Goal: Task Accomplishment & Management: Manage account settings

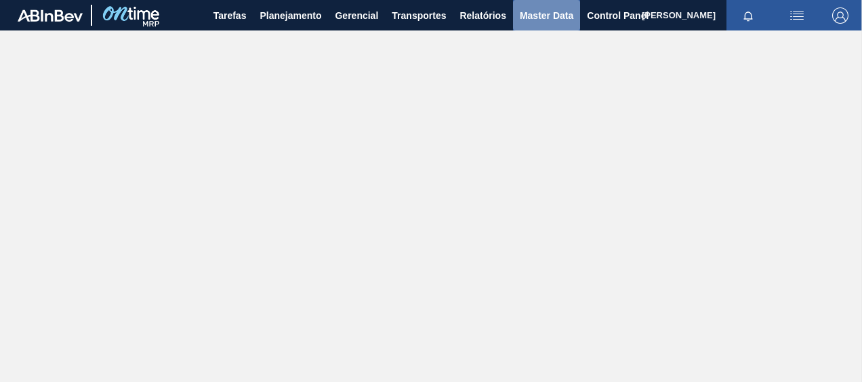
click at [526, 12] on span "Master Data" at bounding box center [547, 15] width 54 height 16
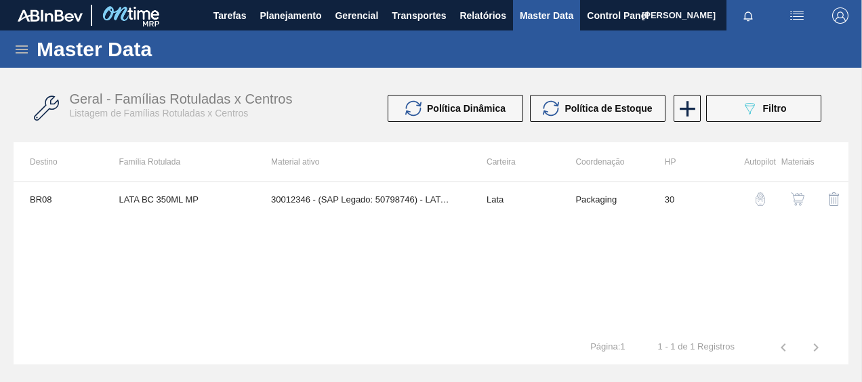
click at [16, 54] on icon at bounding box center [22, 49] width 16 height 16
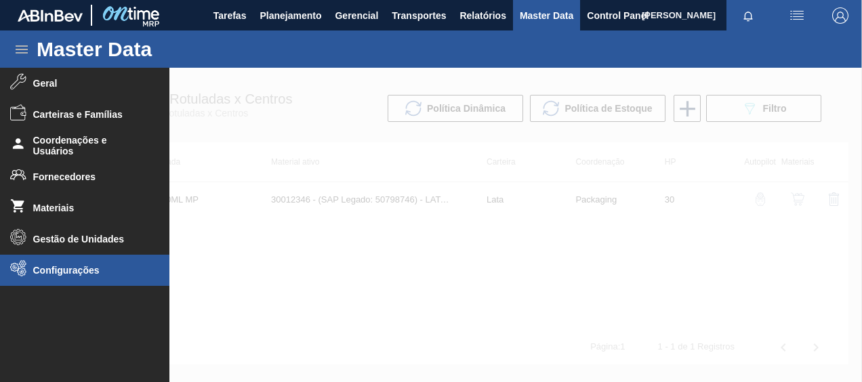
click at [66, 274] on span "Configurações" at bounding box center [89, 270] width 112 height 11
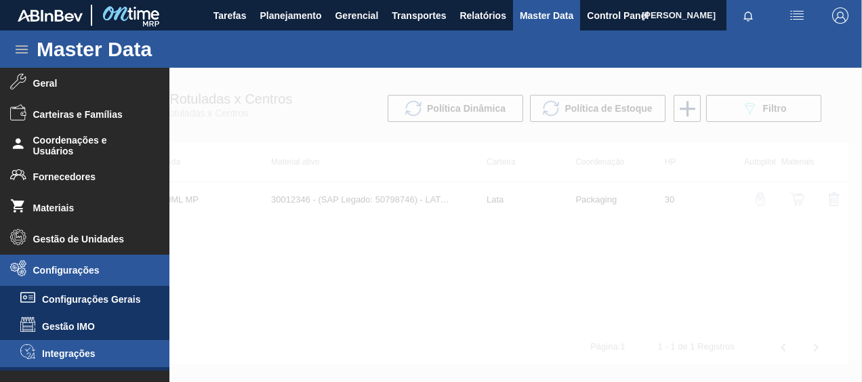
scroll to position [131, 0]
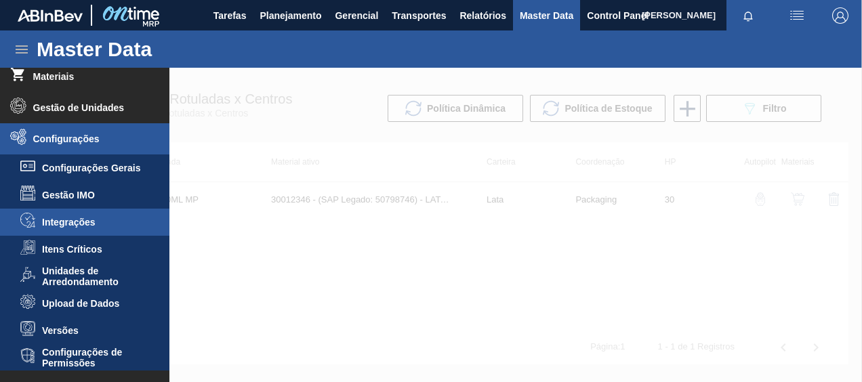
click at [88, 220] on span "Integrações" at bounding box center [94, 222] width 104 height 11
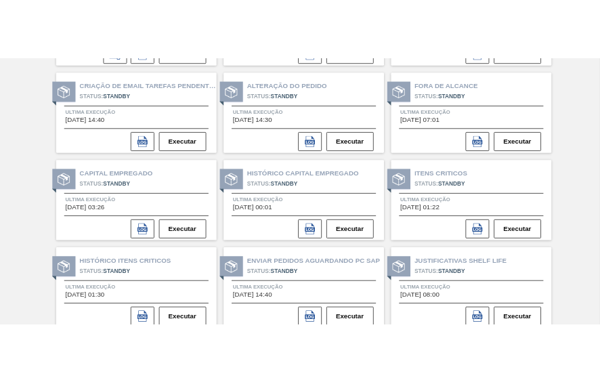
scroll to position [502, 0]
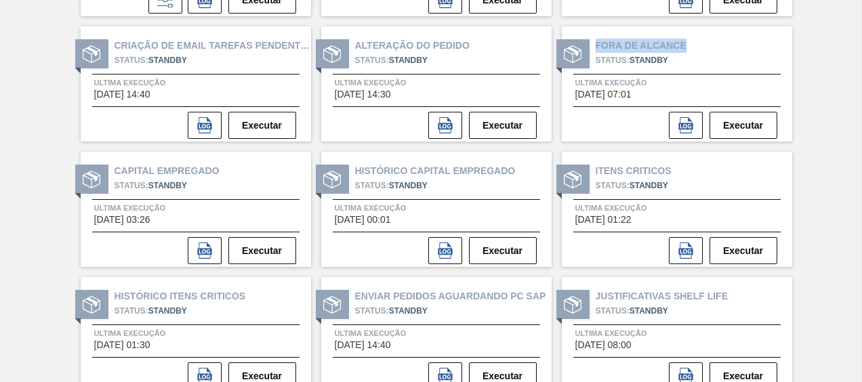
drag, startPoint x: 688, startPoint y: 52, endPoint x: 597, endPoint y: 49, distance: 90.9
click at [597, 49] on span "Fora de Alcance" at bounding box center [694, 46] width 197 height 14
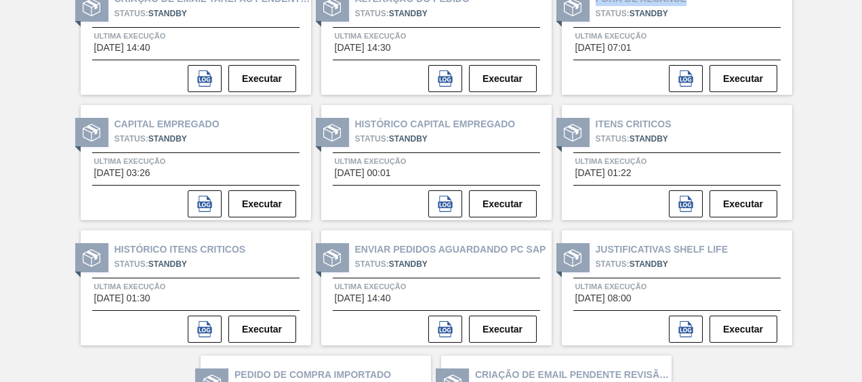
scroll to position [570, 0]
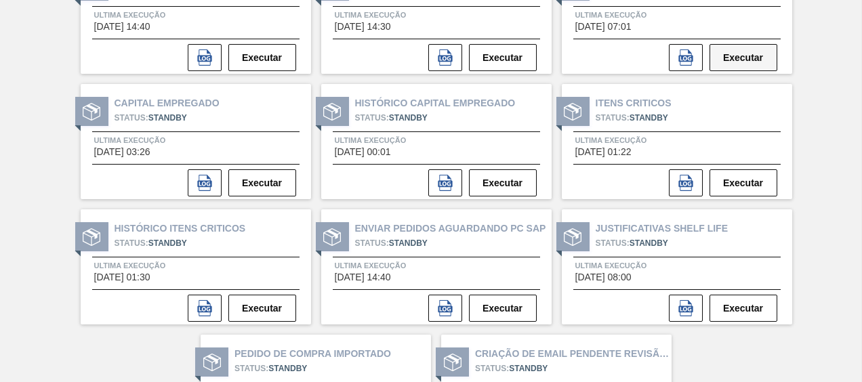
click at [734, 53] on button "Executar" at bounding box center [744, 57] width 68 height 27
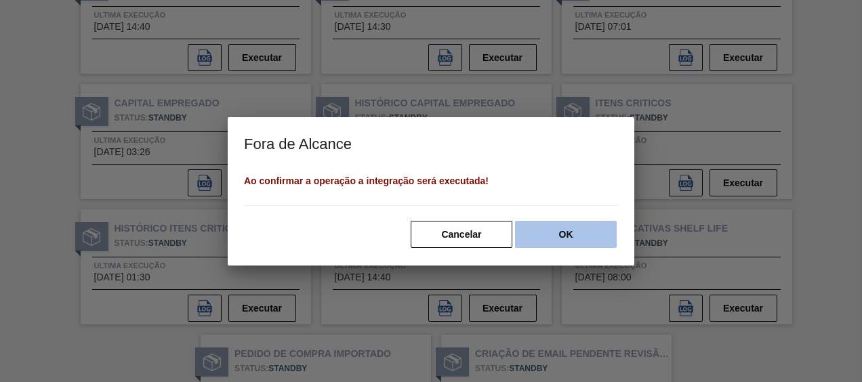
click at [550, 241] on button "OK" at bounding box center [566, 234] width 102 height 27
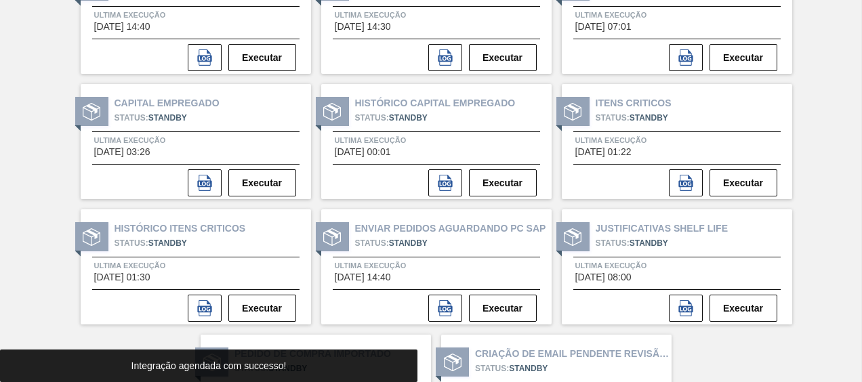
scroll to position [434, 0]
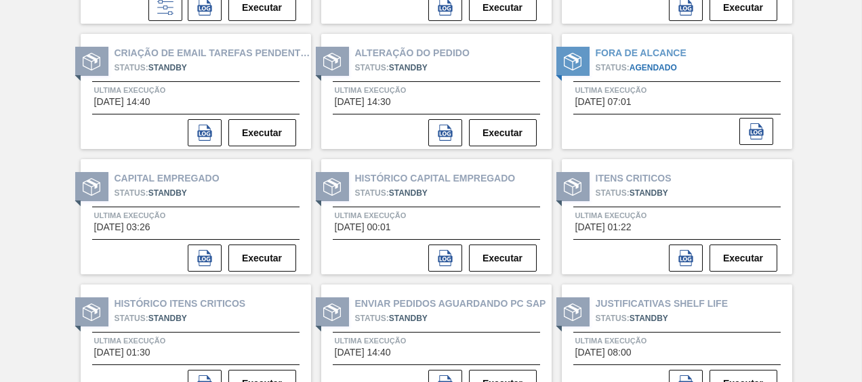
scroll to position [474, 0]
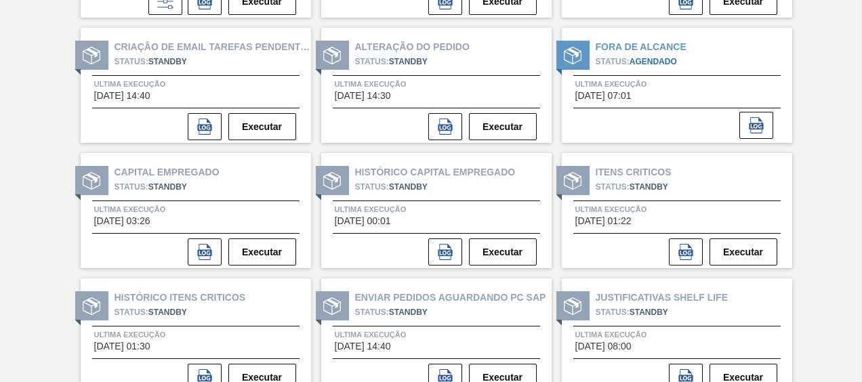
scroll to position [570, 0]
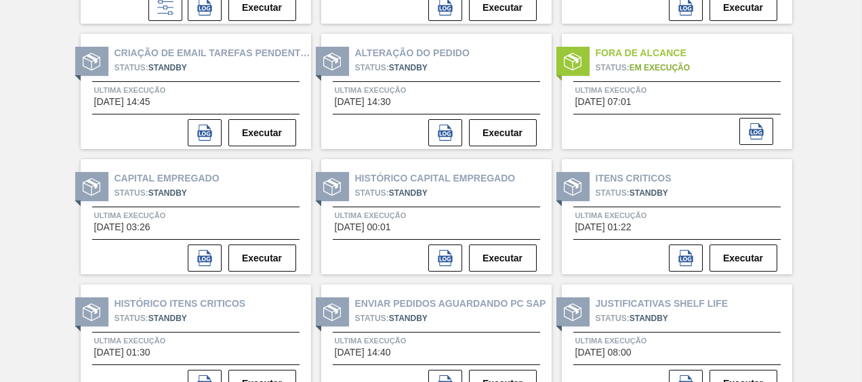
scroll to position [474, 0]
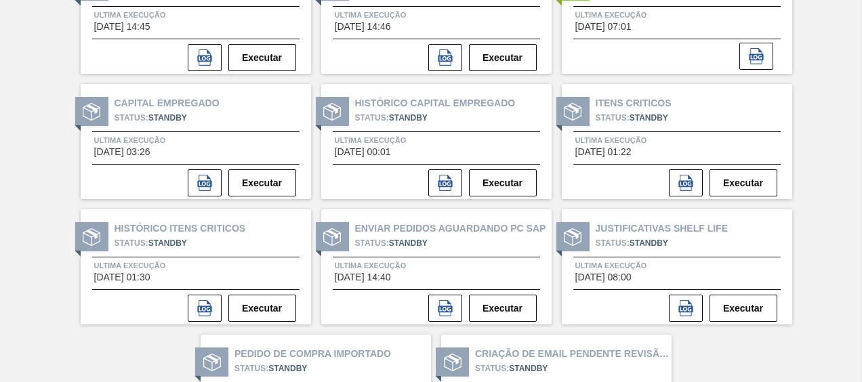
scroll to position [434, 0]
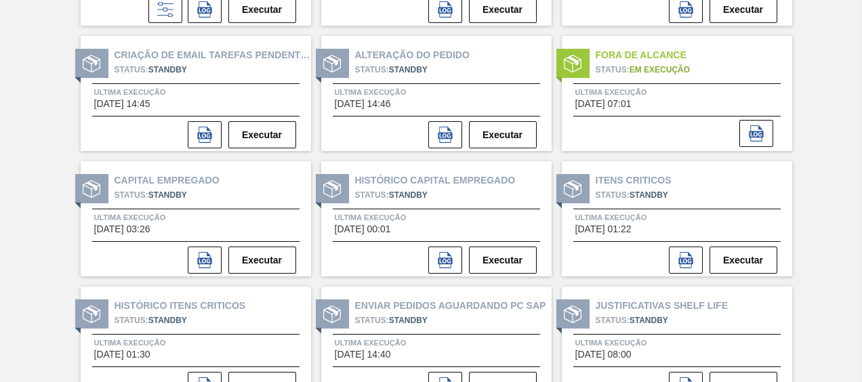
scroll to position [434, 0]
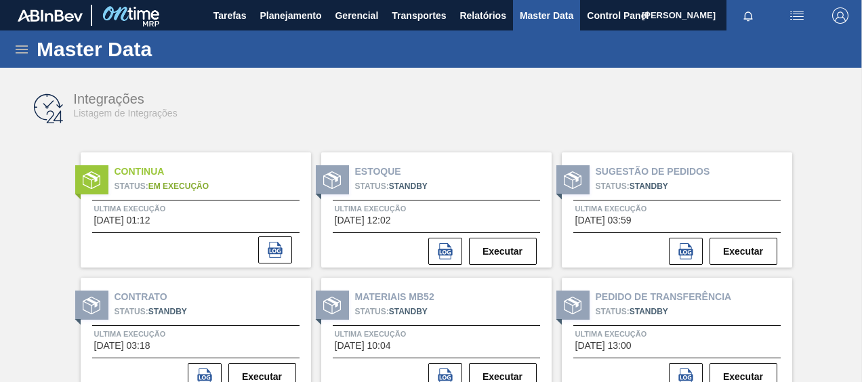
click at [22, 47] on icon at bounding box center [22, 49] width 16 height 16
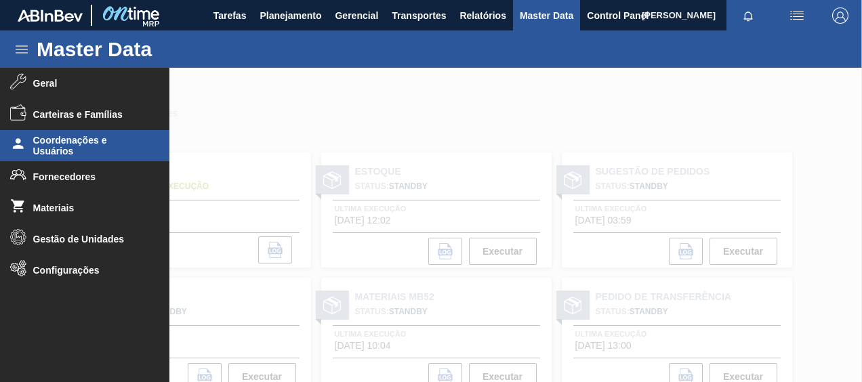
click at [75, 145] on span "Coordenações e Usuários" at bounding box center [89, 146] width 112 height 22
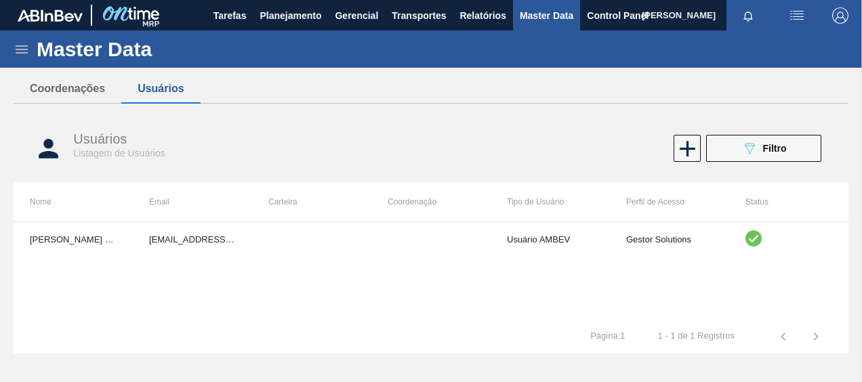
click at [16, 52] on icon at bounding box center [22, 49] width 12 height 8
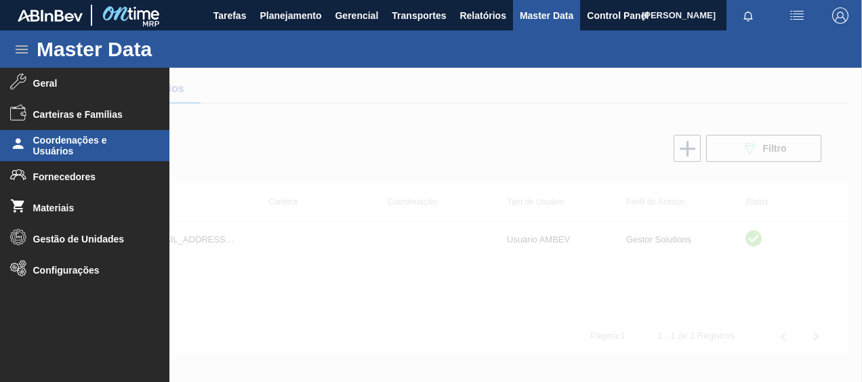
click at [534, 277] on div at bounding box center [431, 225] width 862 height 314
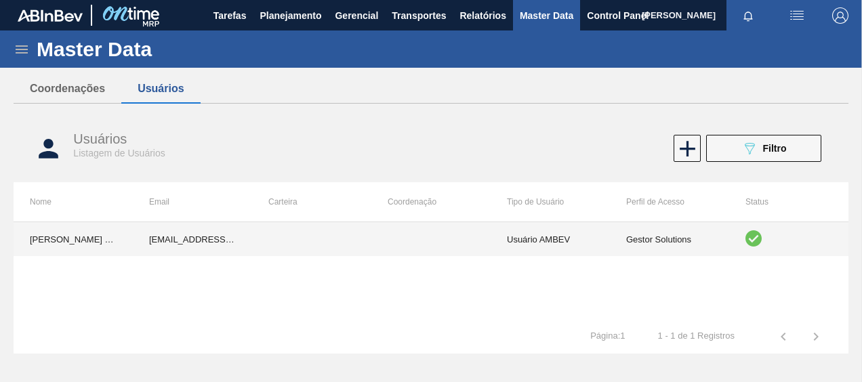
click at [561, 229] on td "Usuário AMBEV" at bounding box center [550, 239] width 119 height 34
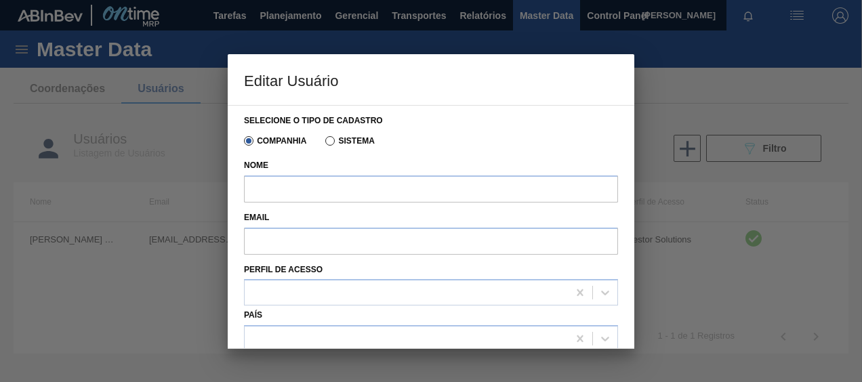
type input "Ana Carolina Cortes Mesquita"
type input "99808664@ab-inbev.com"
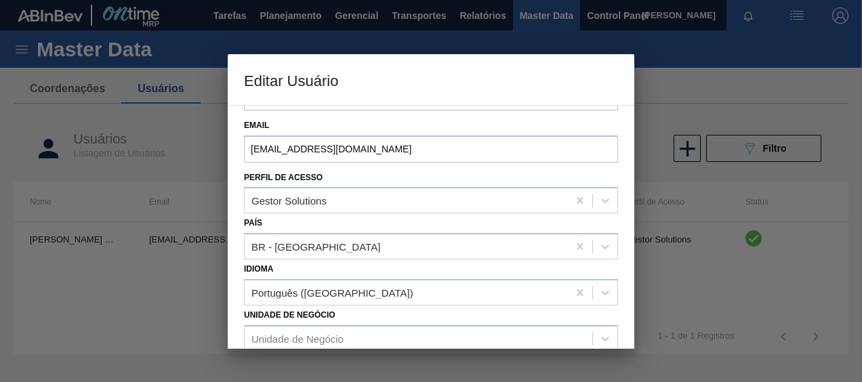
scroll to position [136, 0]
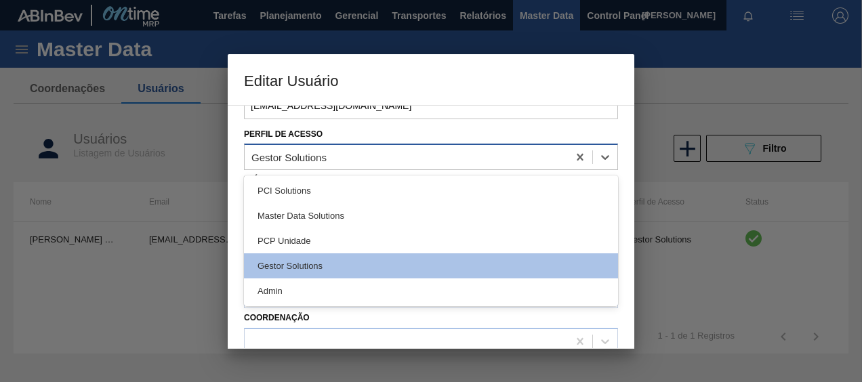
click at [371, 155] on div "Gestor Solutions" at bounding box center [406, 158] width 323 height 20
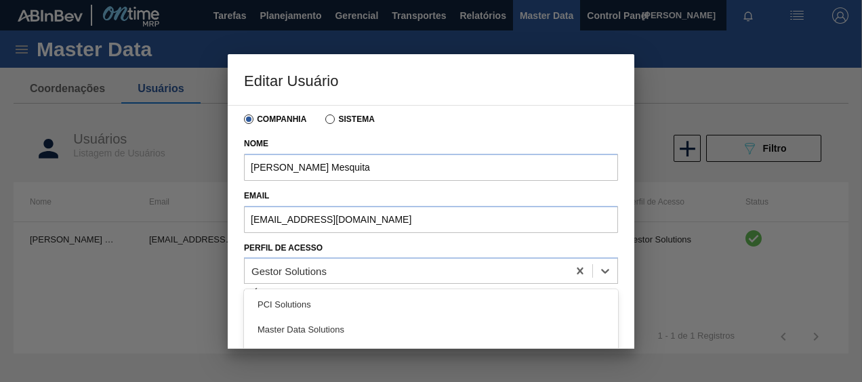
scroll to position [0, 0]
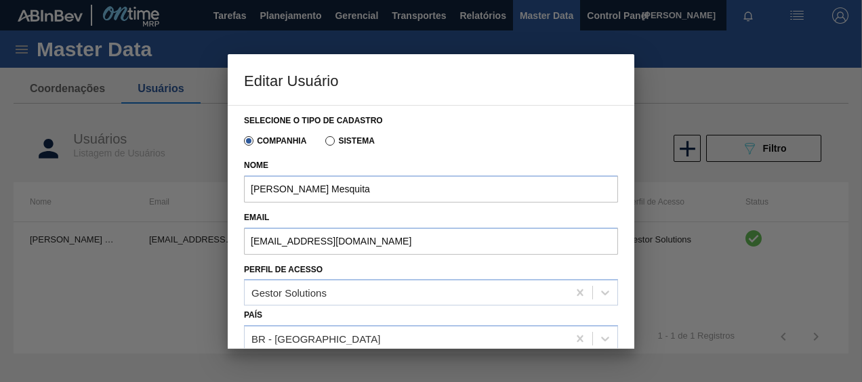
click at [674, 68] on div at bounding box center [431, 191] width 862 height 382
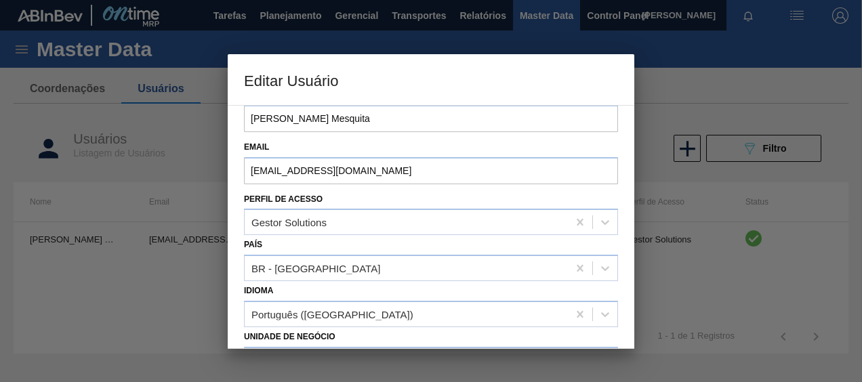
scroll to position [6, 0]
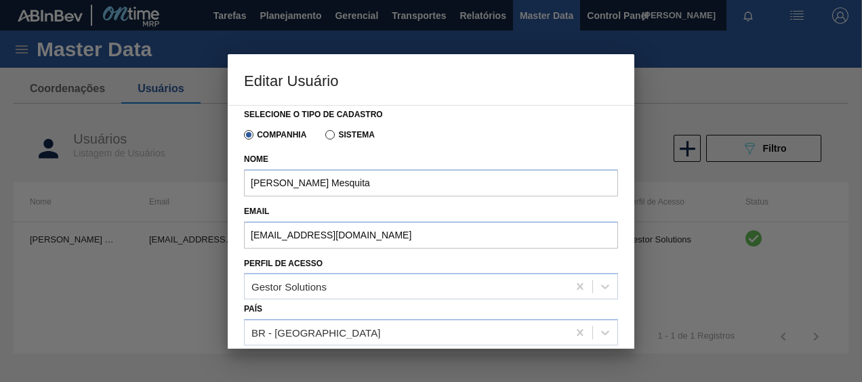
click at [685, 91] on div at bounding box center [431, 191] width 862 height 382
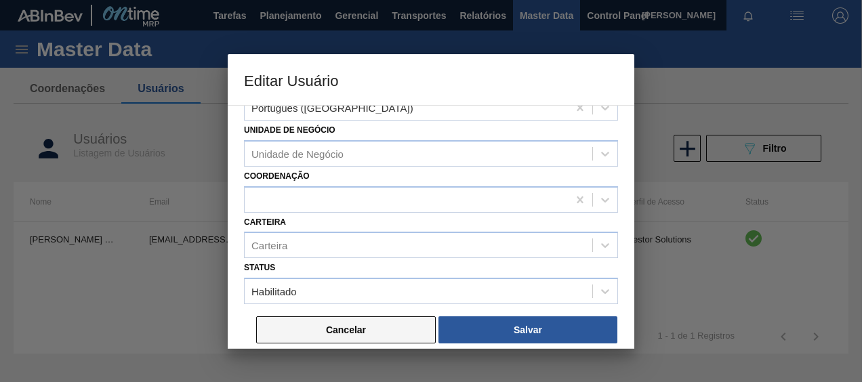
click at [355, 321] on button "Cancelar" at bounding box center [346, 330] width 180 height 27
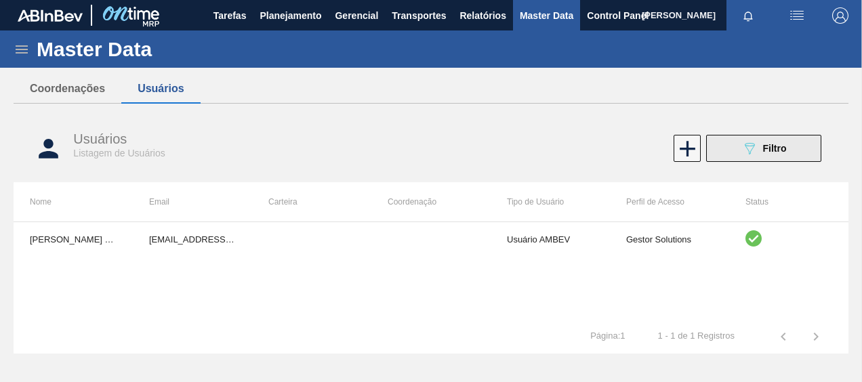
click at [769, 148] on span "Filtro" at bounding box center [775, 148] width 24 height 11
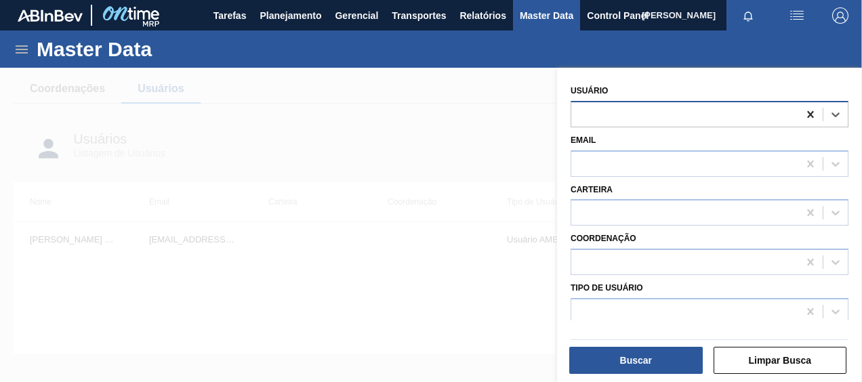
click at [804, 113] on icon at bounding box center [811, 115] width 14 height 14
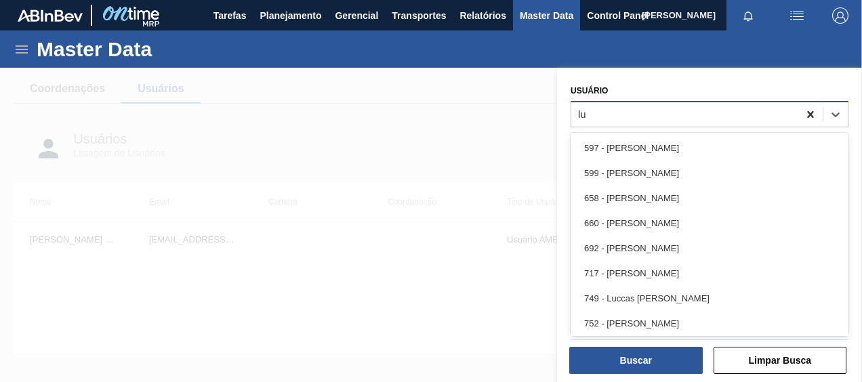
type input "luc"
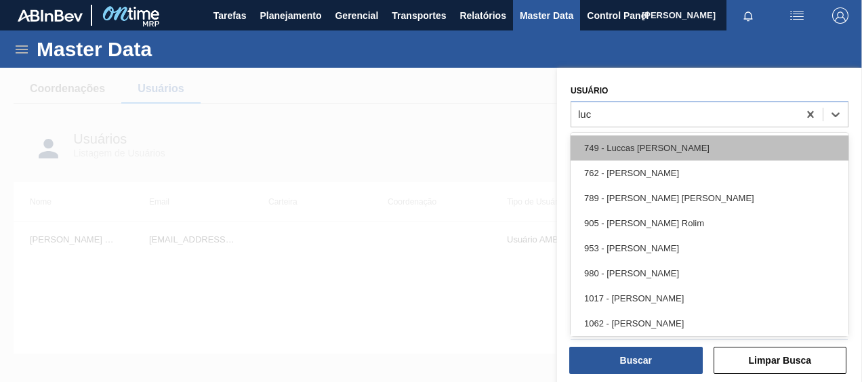
click at [740, 140] on div "749 - Luccas Matheus Wischral" at bounding box center [710, 148] width 278 height 25
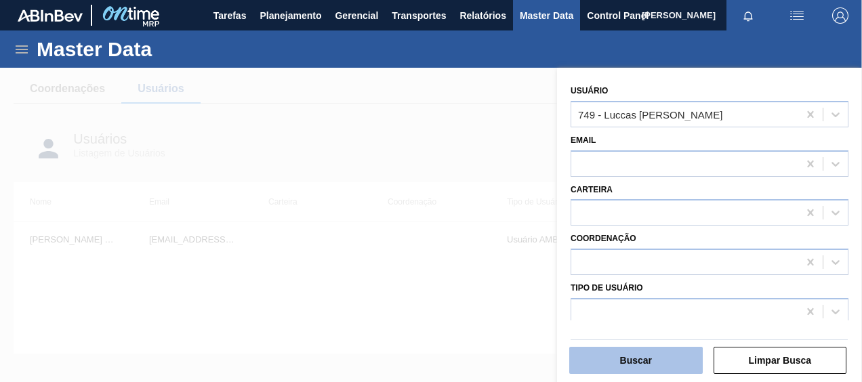
click at [600, 359] on button "Buscar" at bounding box center [636, 360] width 134 height 27
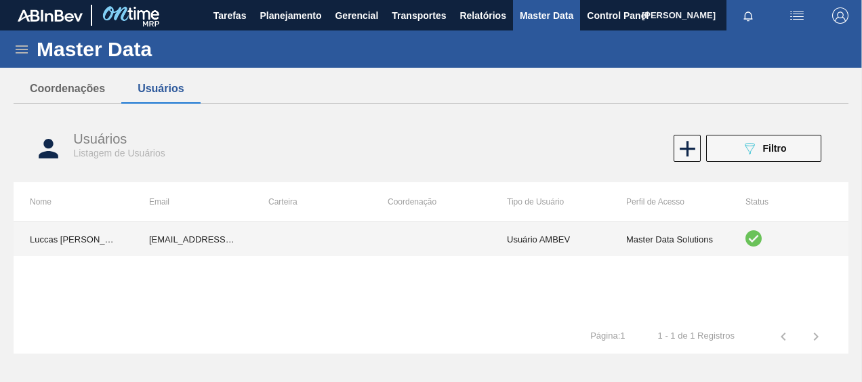
click at [590, 244] on td "Usuário AMBEV" at bounding box center [550, 239] width 119 height 34
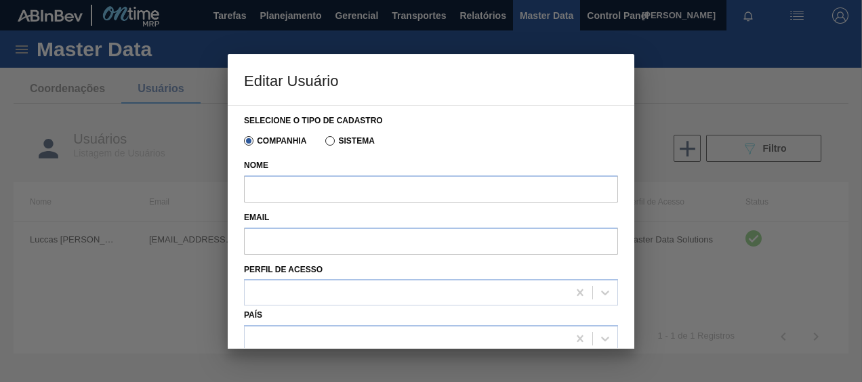
type input "Luccas Matheus Wischral"
type input "99813568@ab-inbev.com"
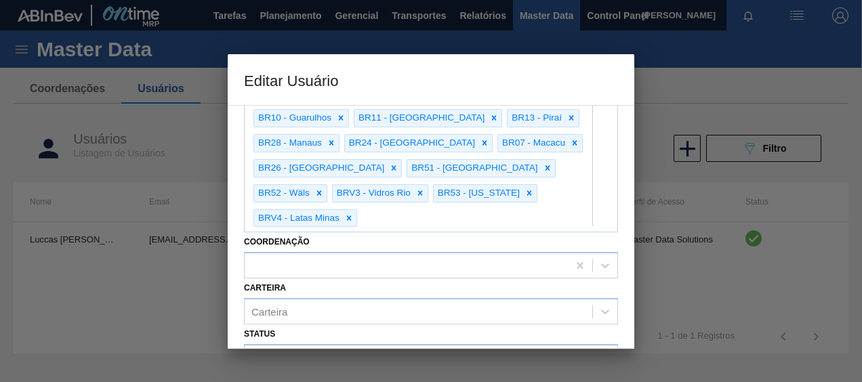
scroll to position [502, 0]
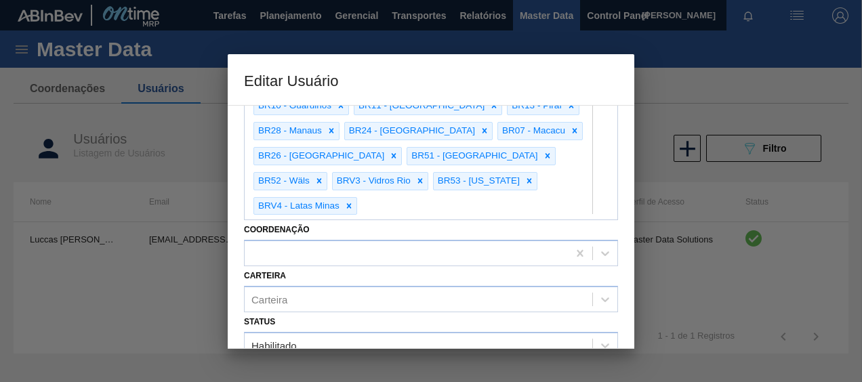
click at [362, 371] on button "Cancelar" at bounding box center [346, 384] width 180 height 27
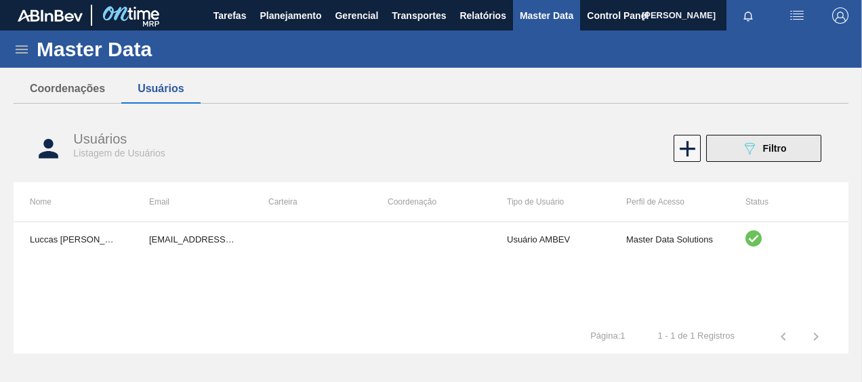
click at [767, 143] on span "Filtro" at bounding box center [775, 148] width 24 height 11
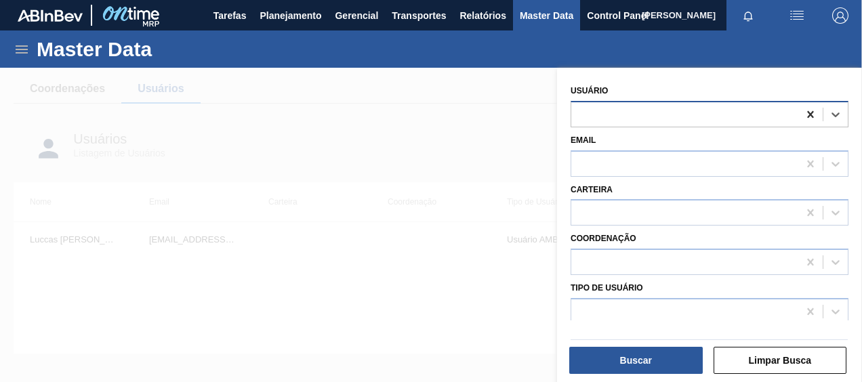
click at [804, 119] on icon at bounding box center [811, 115] width 14 height 14
click at [765, 109] on div at bounding box center [684, 114] width 227 height 20
type input "m"
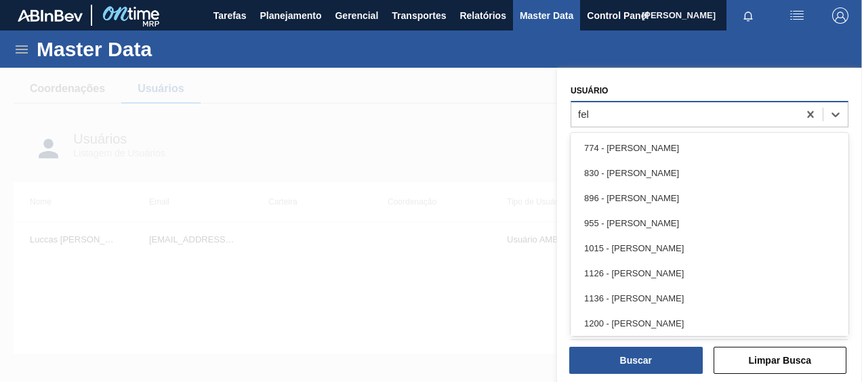
type input "feli"
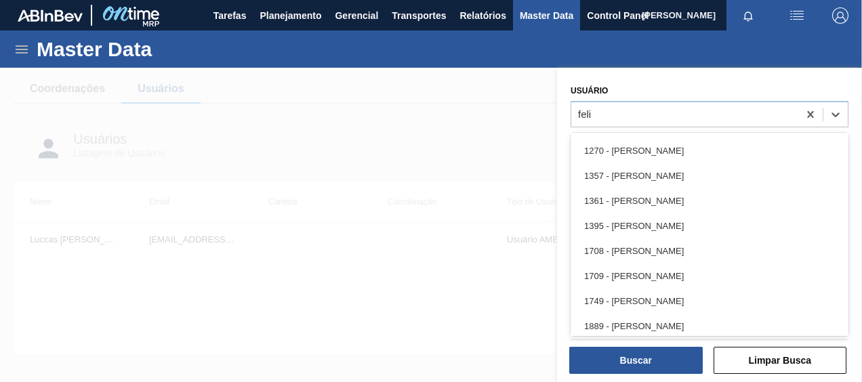
scroll to position [228, 0]
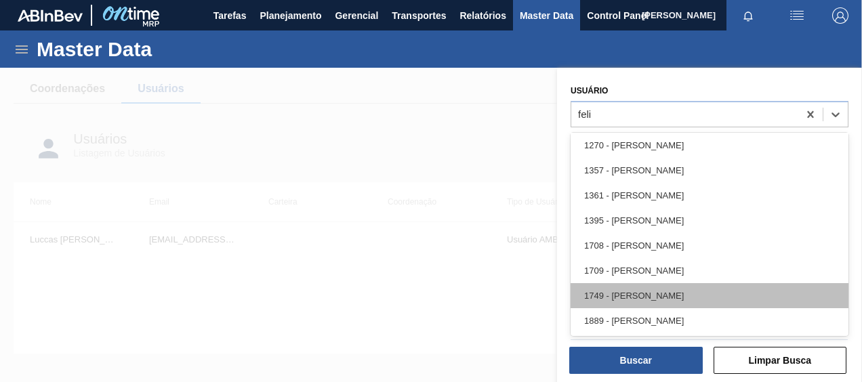
click at [702, 293] on div "1749 - FELIPE GHIRALDELO SILVEIRA" at bounding box center [710, 295] width 278 height 25
click at [702, 293] on div "Tipo de Usuário" at bounding box center [710, 302] width 278 height 46
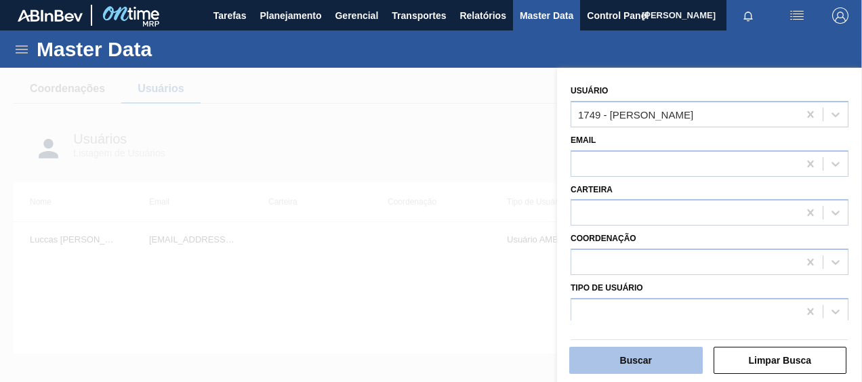
click at [649, 357] on button "Buscar" at bounding box center [636, 360] width 134 height 27
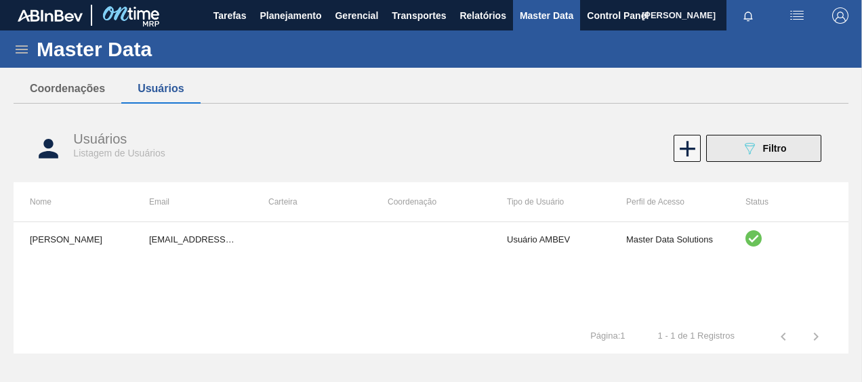
click at [754, 158] on button "089F7B8B-B2A5-4AFE-B5C0-19BA573D28AC Filtro" at bounding box center [763, 148] width 115 height 27
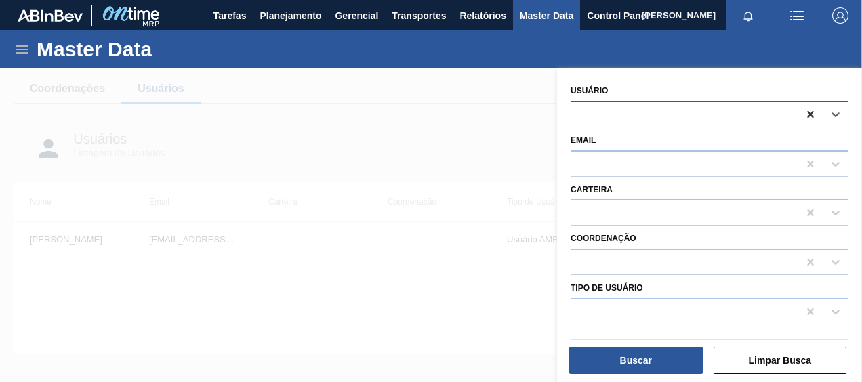
click at [811, 112] on icon at bounding box center [810, 114] width 6 height 7
click at [783, 118] on div at bounding box center [684, 114] width 227 height 20
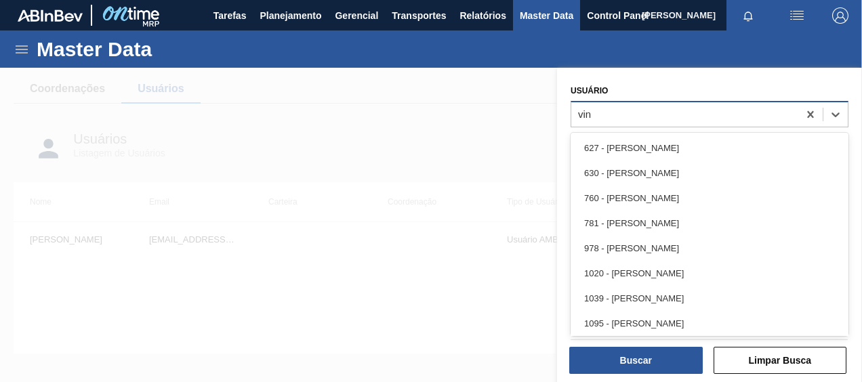
type input "vini"
click at [746, 323] on div "1415 - Vinicius Su Pei Cheny" at bounding box center [710, 323] width 278 height 25
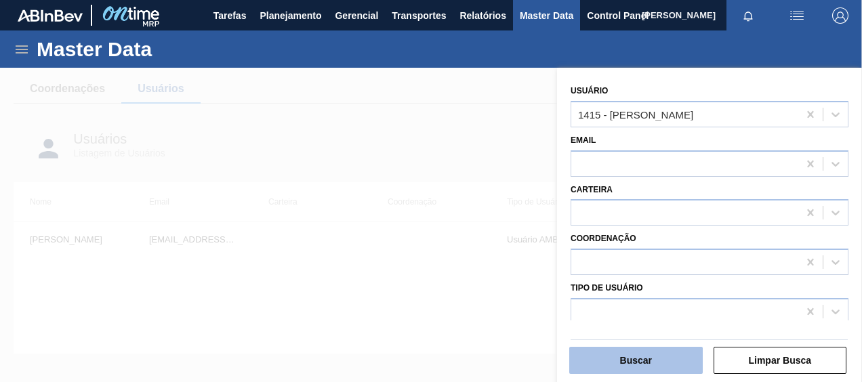
click at [618, 362] on button "Buscar" at bounding box center [636, 360] width 134 height 27
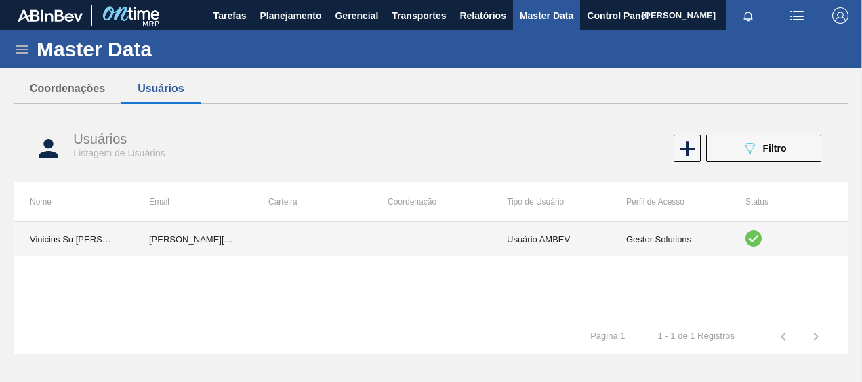
click at [563, 244] on td "Usuário AMBEV" at bounding box center [550, 239] width 119 height 34
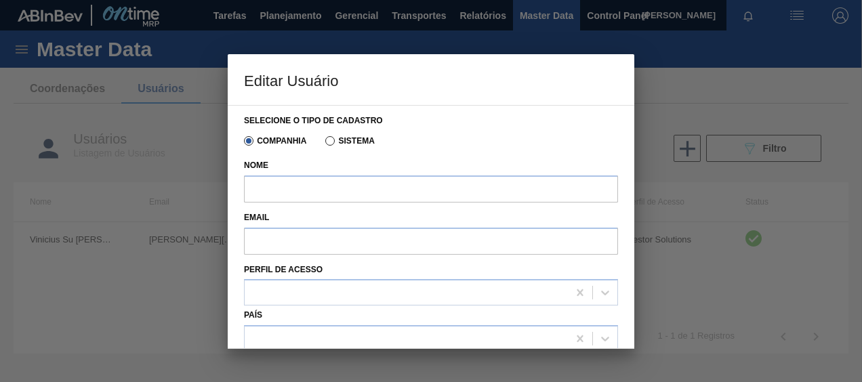
type input "Vinicius Su Pei Cheny"
type input "vinicius.cheny@ab-inbev.com"
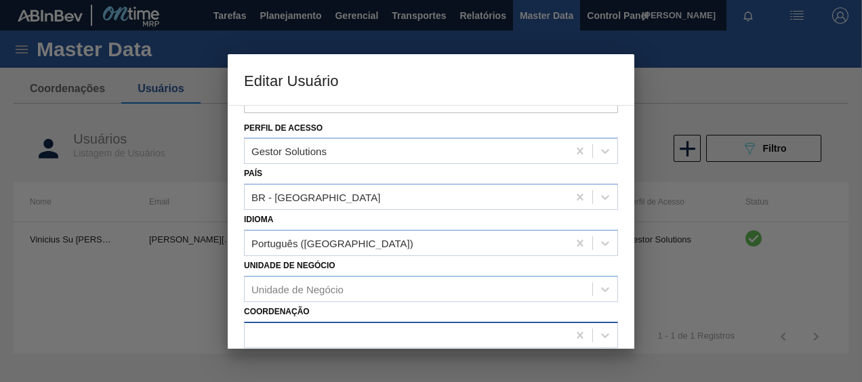
scroll to position [277, 0]
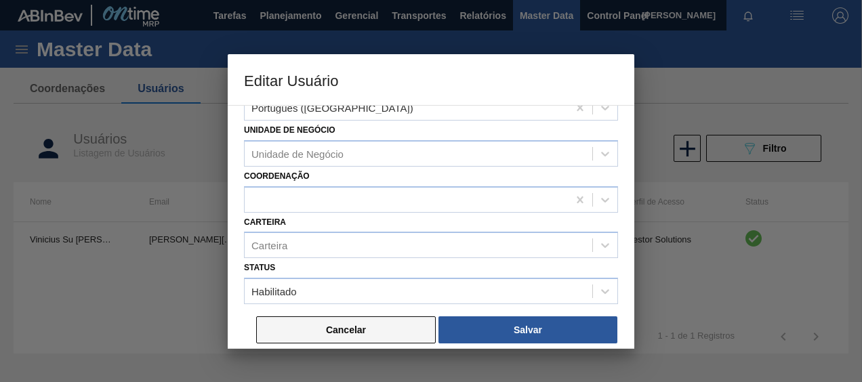
click at [320, 331] on button "Cancelar" at bounding box center [346, 330] width 180 height 27
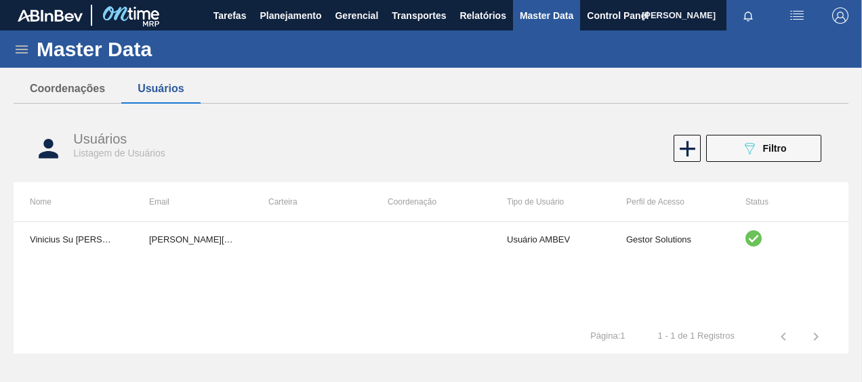
click at [786, 130] on div "Usuários Listagem de Usuários 089F7B8B-B2A5-4AFE-B5C0-19BA573D28AC Filtro" at bounding box center [431, 148] width 835 height 51
click at [776, 138] on button "089F7B8B-B2A5-4AFE-B5C0-19BA573D28AC Filtro" at bounding box center [763, 148] width 115 height 27
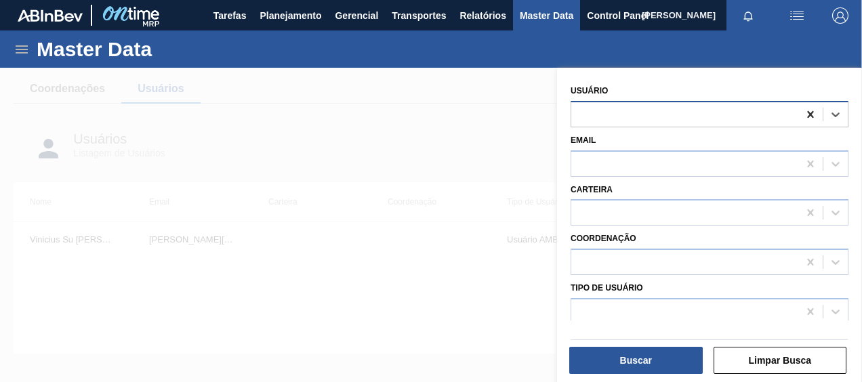
click at [809, 114] on icon at bounding box center [810, 114] width 6 height 7
click at [804, 113] on icon at bounding box center [811, 115] width 14 height 14
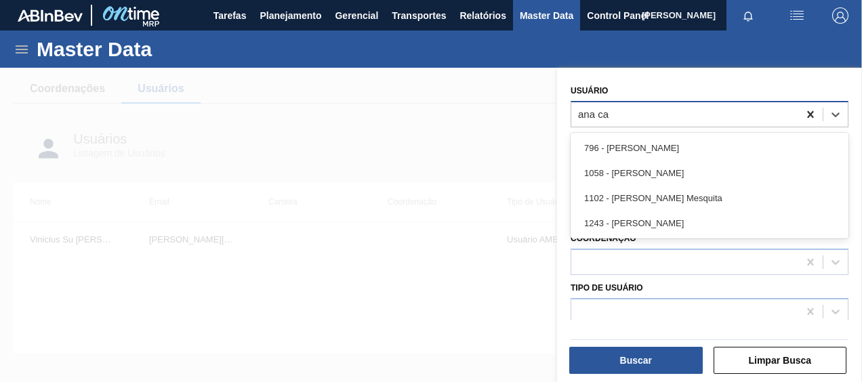
type input "ana car"
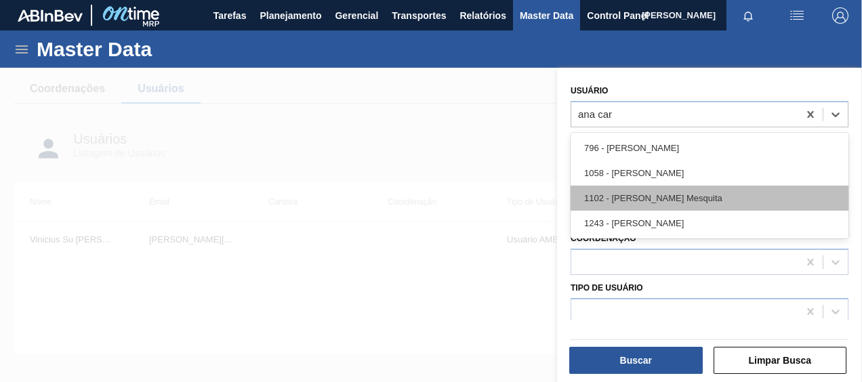
click at [707, 203] on div "1102 - Ana Carolina Cortes Mesquita" at bounding box center [710, 198] width 278 height 25
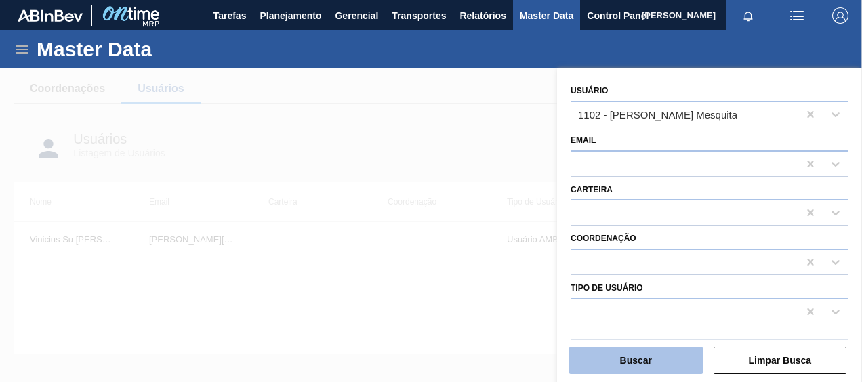
click at [620, 361] on button "Buscar" at bounding box center [636, 360] width 134 height 27
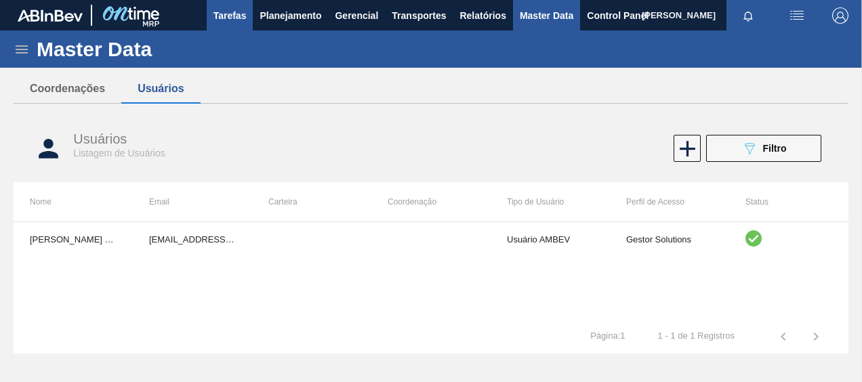
click at [239, 2] on button "Tarefas" at bounding box center [230, 15] width 47 height 30
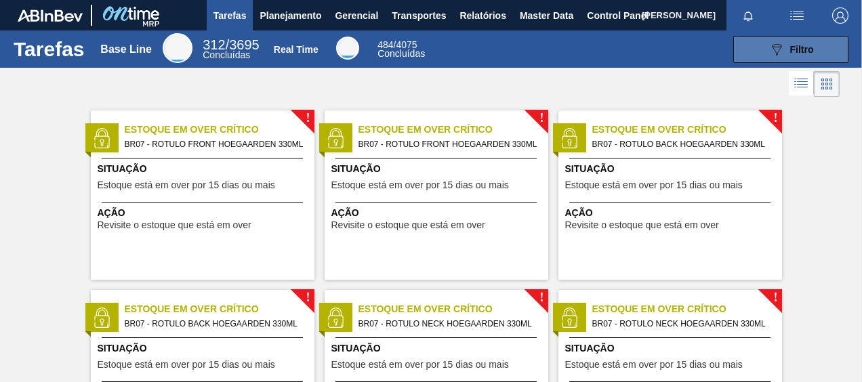
click at [754, 44] on button "089F7B8B-B2A5-4AFE-B5C0-19BA573D28AC Filtro" at bounding box center [790, 49] width 115 height 27
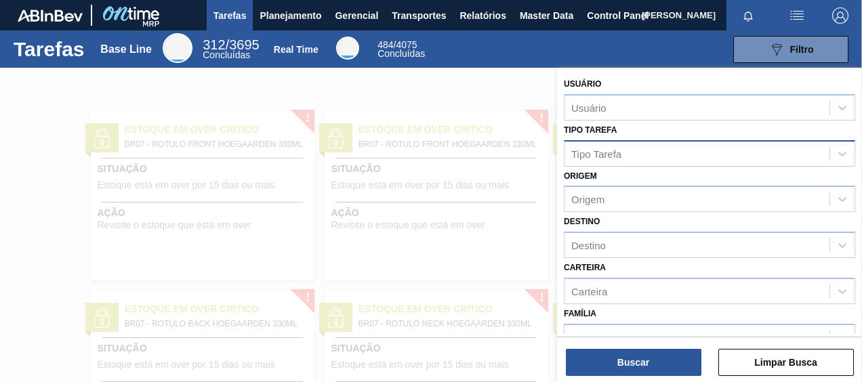
click at [649, 159] on div "Tipo Tarefa" at bounding box center [697, 154] width 265 height 20
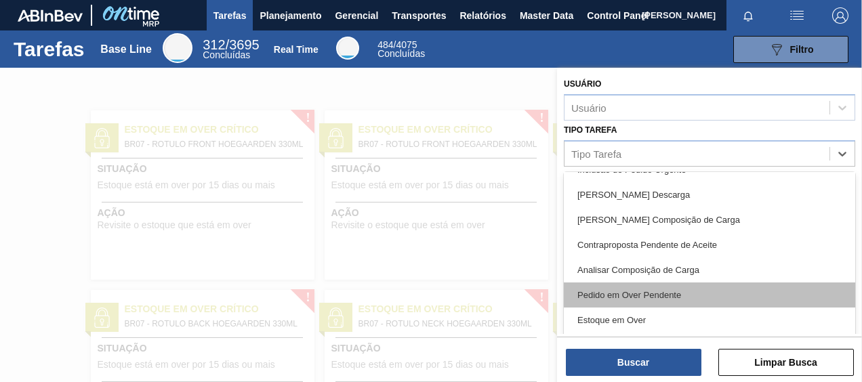
scroll to position [136, 0]
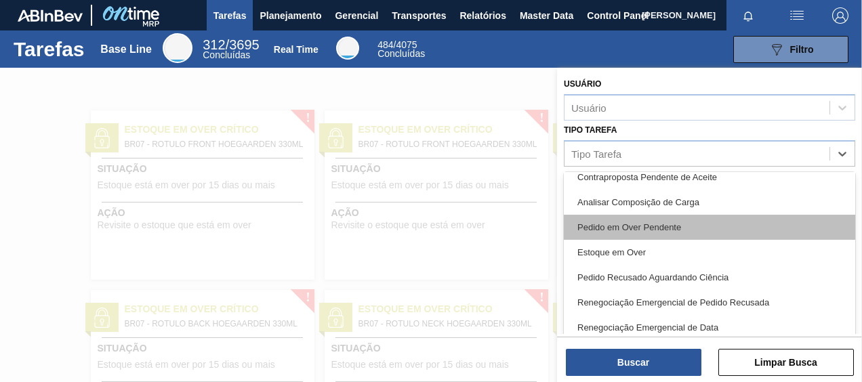
click at [621, 226] on div "Pedido em Over Pendente" at bounding box center [709, 227] width 291 height 25
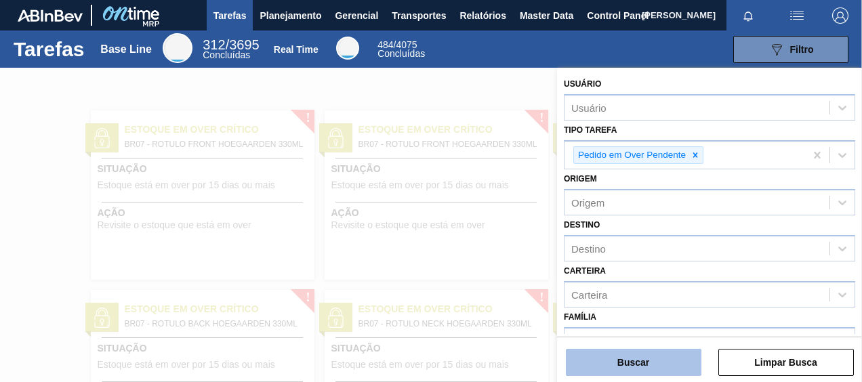
click at [632, 361] on button "Buscar" at bounding box center [634, 362] width 136 height 27
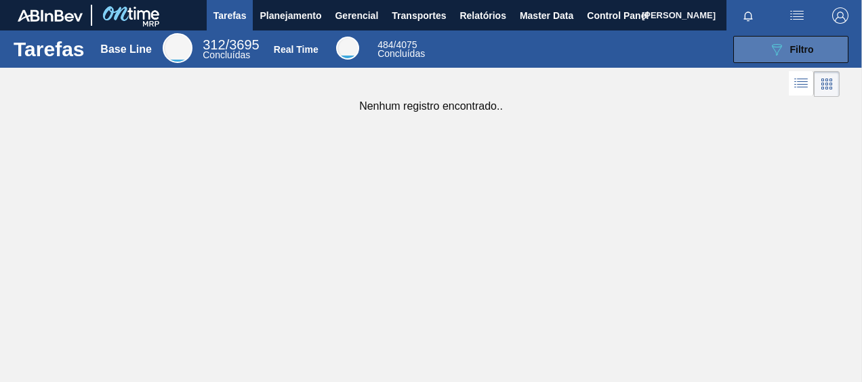
click at [785, 45] on div "089F7B8B-B2A5-4AFE-B5C0-19BA573D28AC Filtro" at bounding box center [791, 49] width 45 height 16
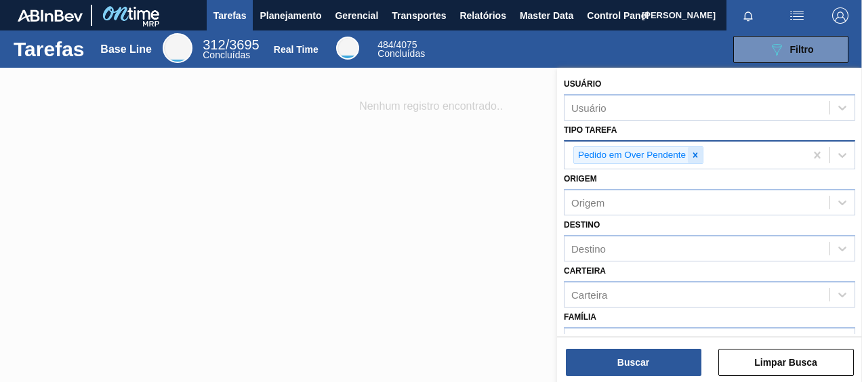
click at [692, 156] on icon at bounding box center [695, 154] width 9 height 9
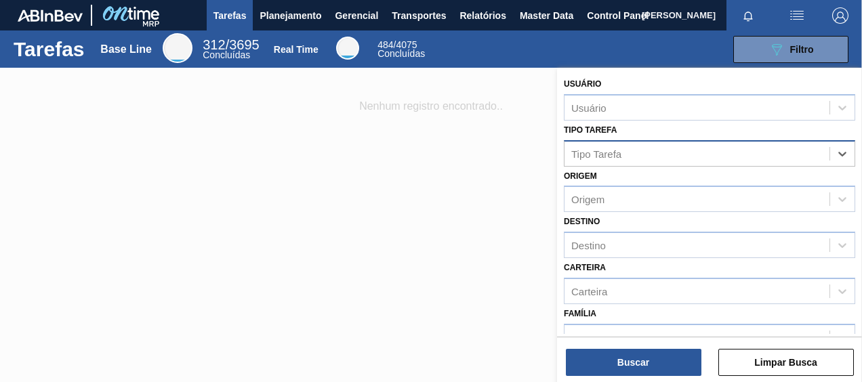
click at [692, 156] on div "Tipo Tarefa" at bounding box center [697, 154] width 265 height 20
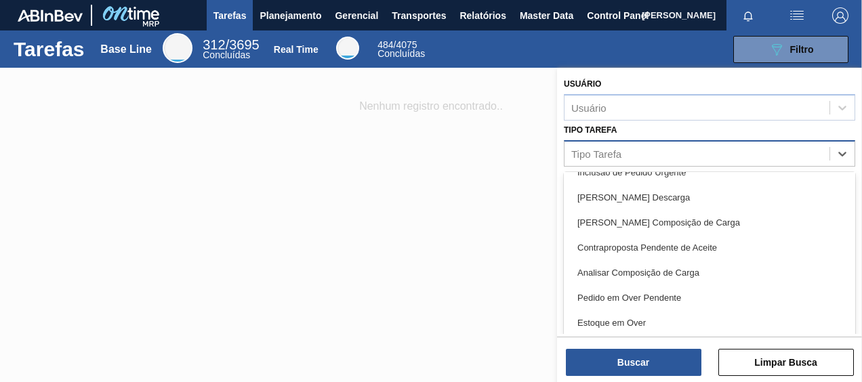
scroll to position [0, 0]
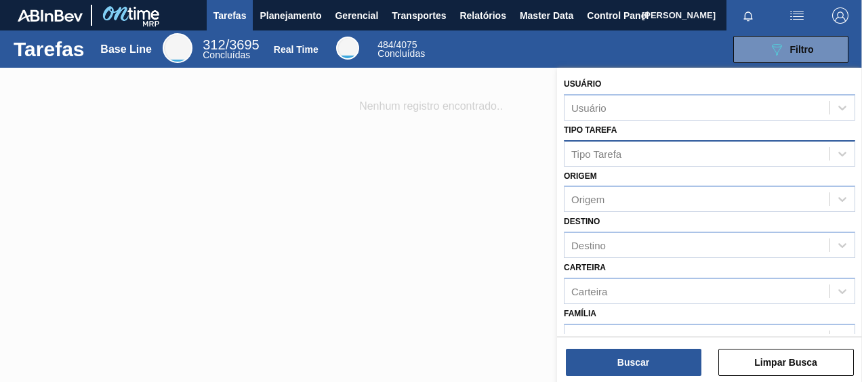
click at [371, 206] on div at bounding box center [431, 259] width 862 height 382
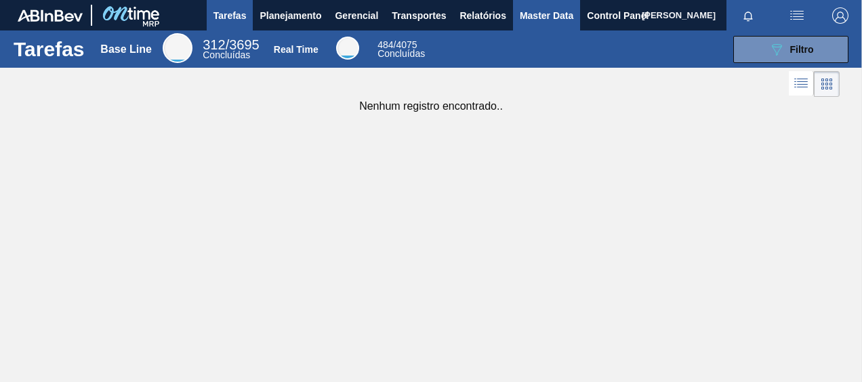
click at [558, 12] on span "Master Data" at bounding box center [547, 15] width 54 height 16
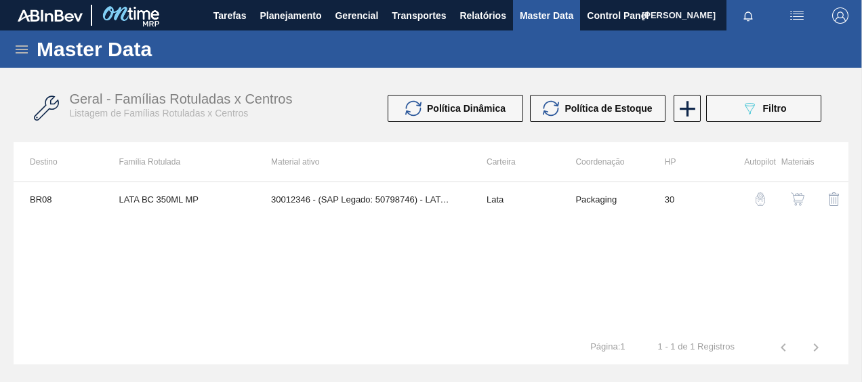
click at [18, 61] on div "Master Data" at bounding box center [431, 48] width 862 height 37
click at [22, 47] on icon at bounding box center [22, 49] width 16 height 16
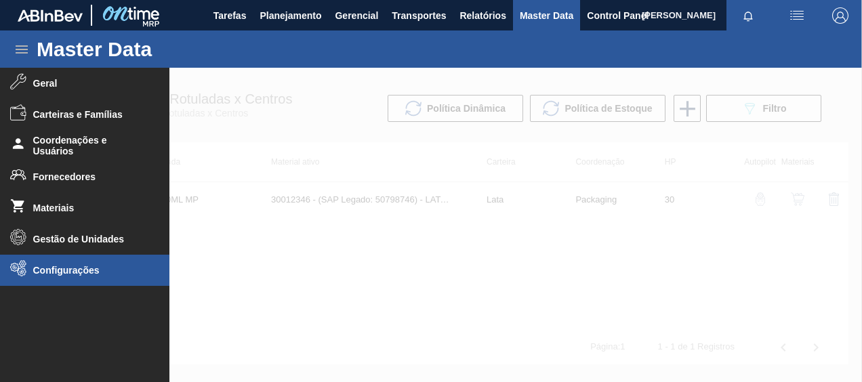
click at [101, 280] on li "Configurações" at bounding box center [84, 270] width 169 height 31
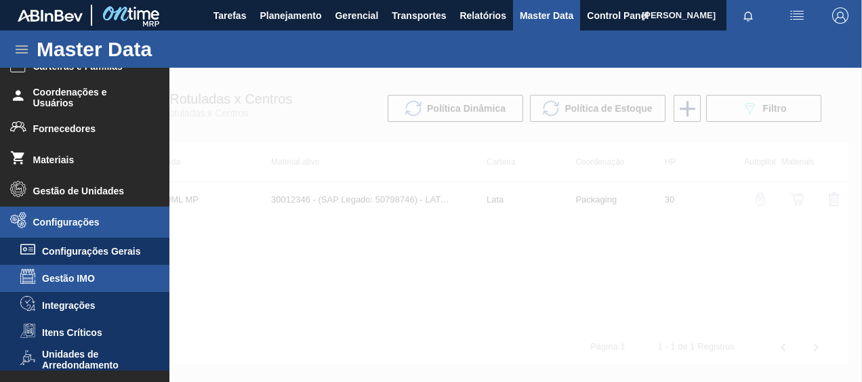
scroll to position [68, 0]
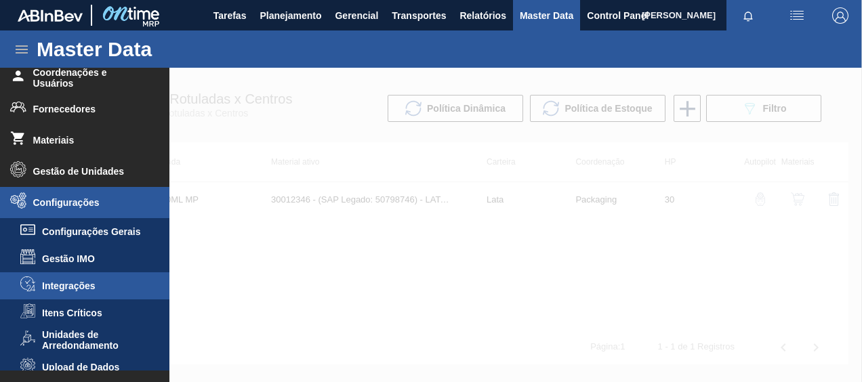
click at [73, 283] on span "Integrações" at bounding box center [94, 286] width 104 height 11
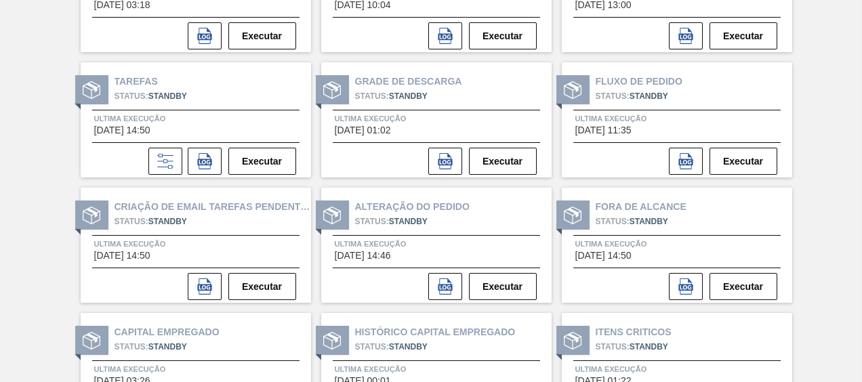
scroll to position [407, 0]
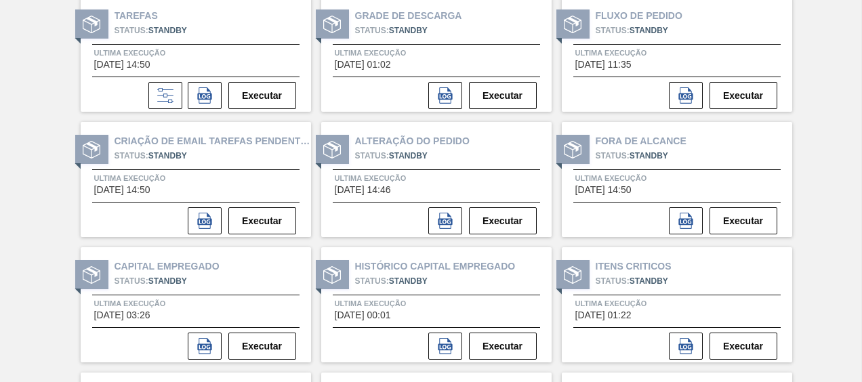
drag, startPoint x: 640, startPoint y: 194, endPoint x: 574, endPoint y: 189, distance: 66.6
click at [575, 189] on div "Ultima Execução 19/08/2025 14:50" at bounding box center [639, 183] width 128 height 24
click at [574, 189] on div "Ultima Execução 19/08/2025 14:50" at bounding box center [691, 183] width 258 height 24
click at [575, 189] on span "19/08/2025 14:50" at bounding box center [603, 190] width 56 height 10
